Goal: Information Seeking & Learning: Understand process/instructions

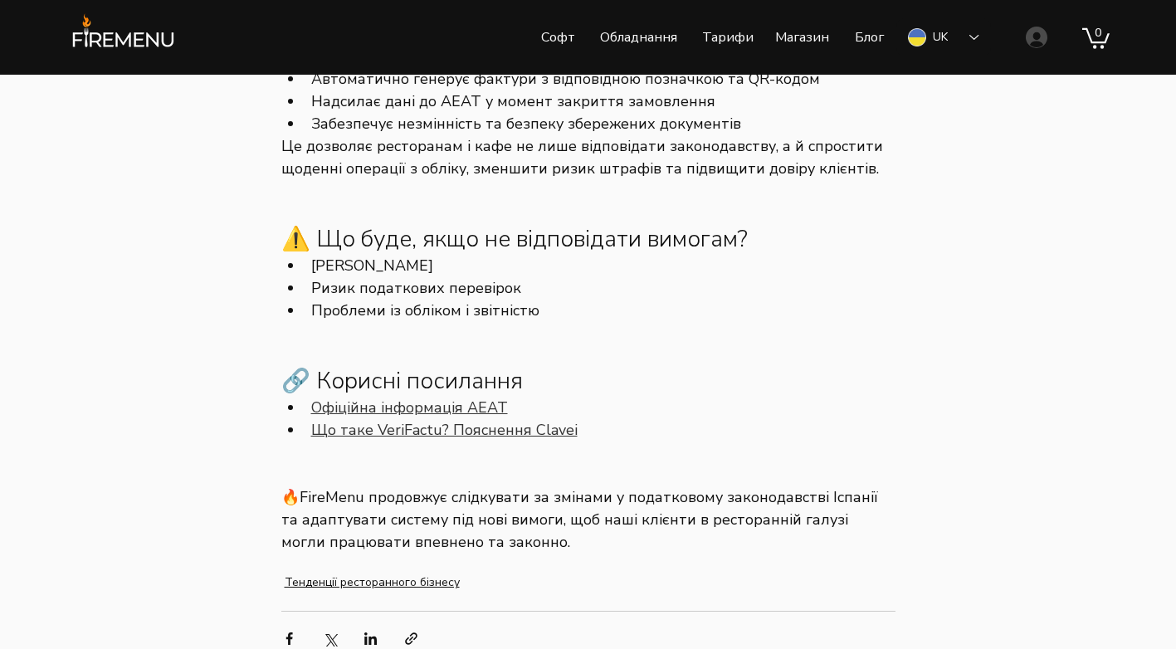
scroll to position [1660, 0]
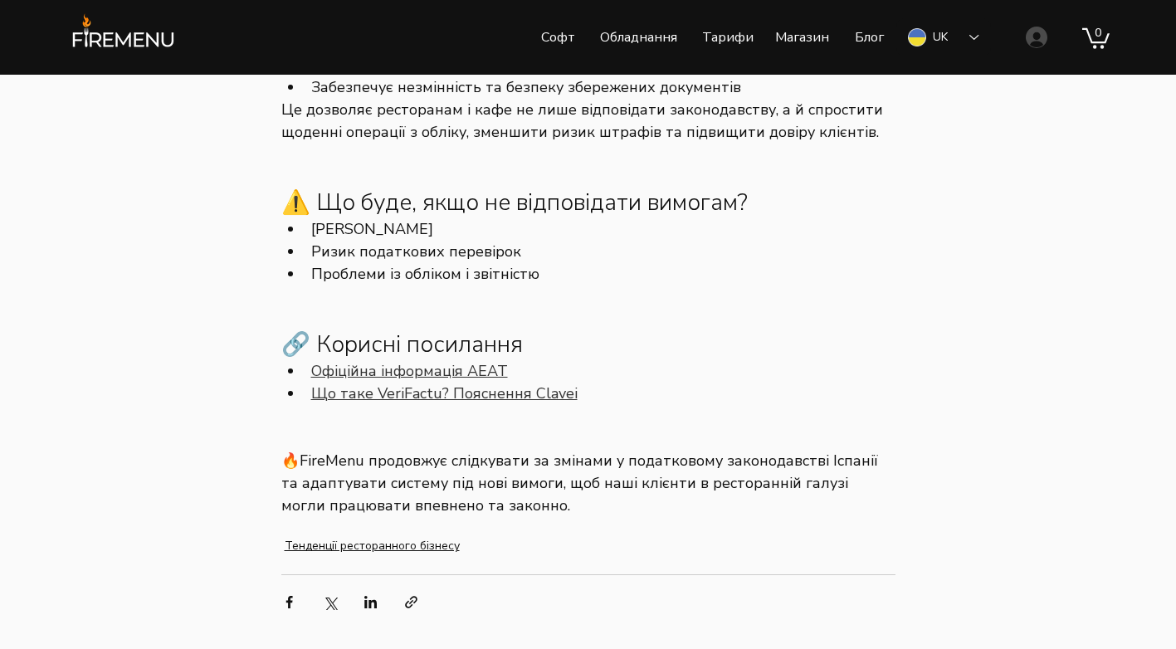
click at [473, 381] on span "Офіційна інформація AEAT" at bounding box center [409, 371] width 197 height 20
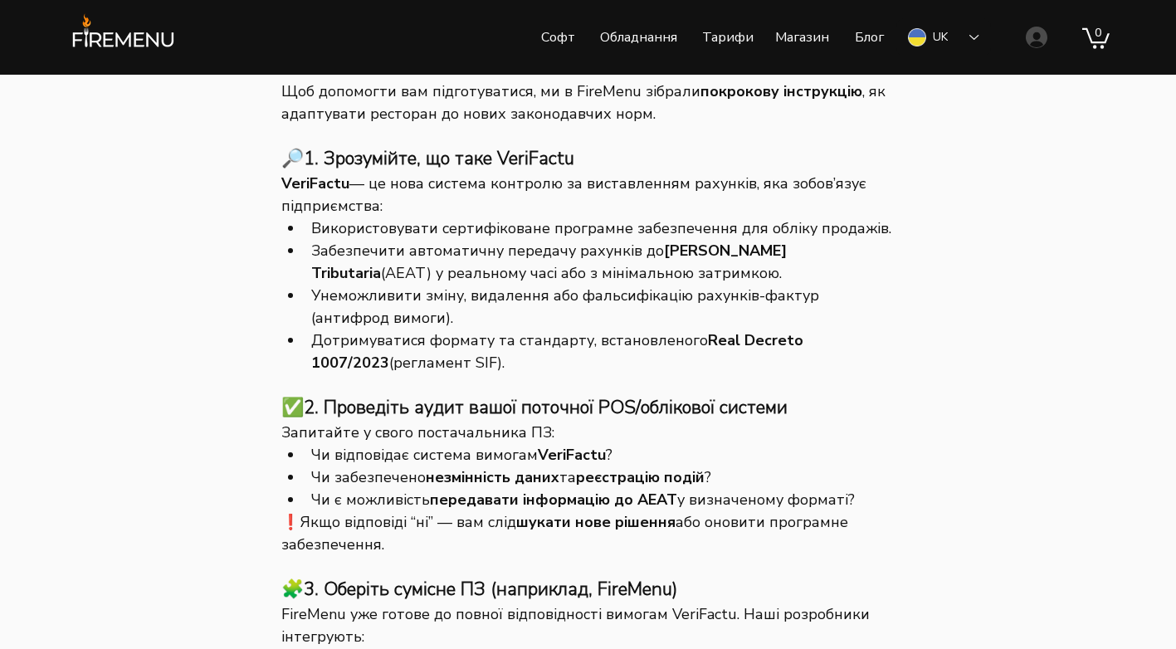
scroll to position [1079, 0]
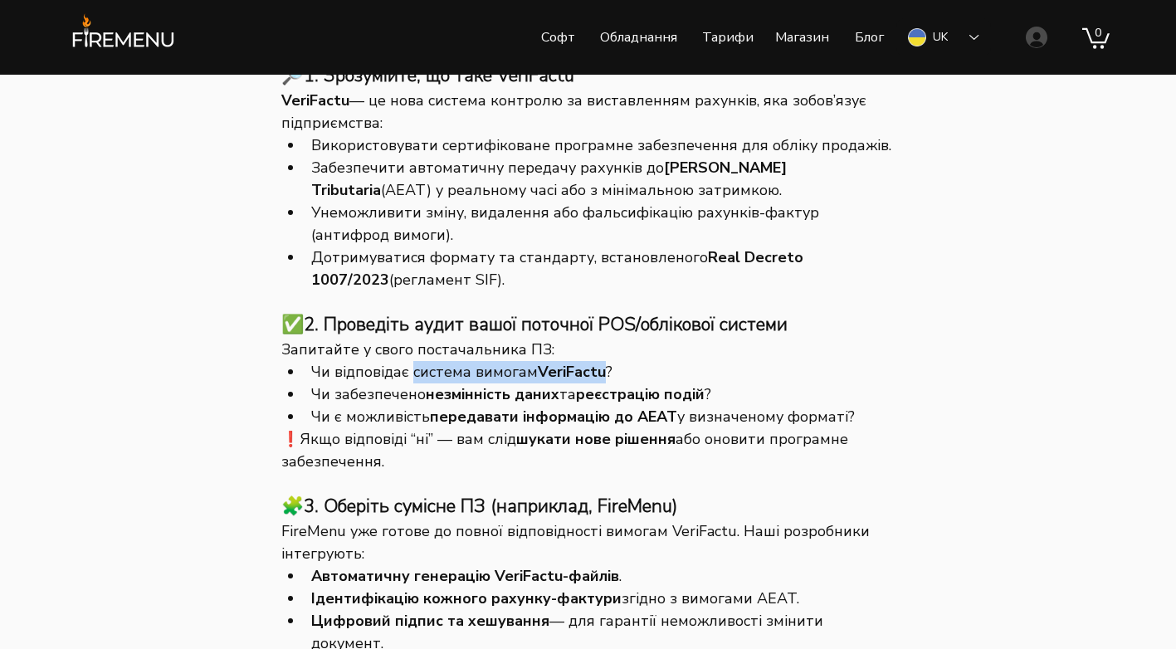
drag, startPoint x: 410, startPoint y: 415, endPoint x: 598, endPoint y: 415, distance: 188.4
click at [598, 383] on span "Чи відповідає система вимогам VeriFactu ?" at bounding box center [603, 372] width 584 height 22
copy span "система вимогам VeriFactu"
